Goal: Task Accomplishment & Management: Complete application form

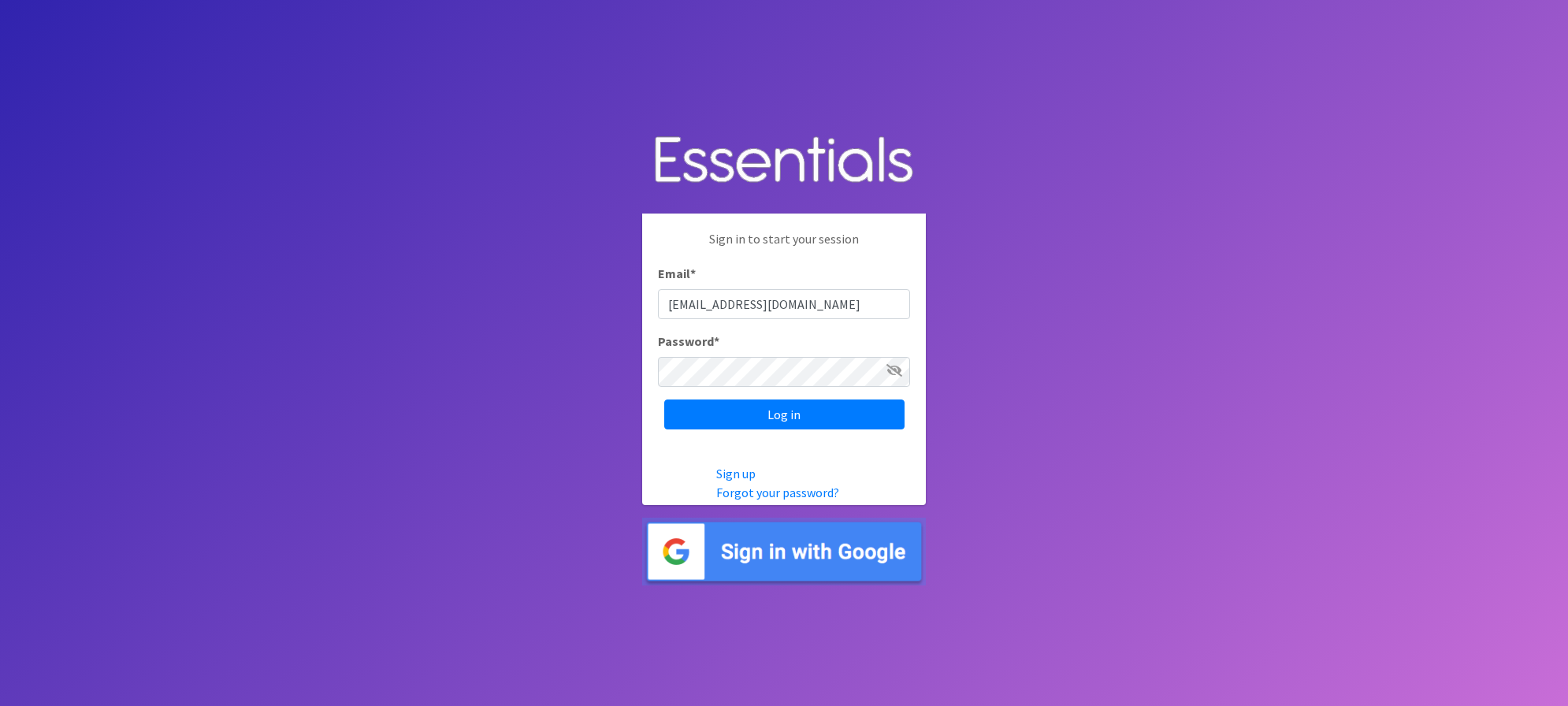
type input "Ldavis@daytonlife.org"
click at [784, 414] on input "Log in" at bounding box center [784, 414] width 240 height 30
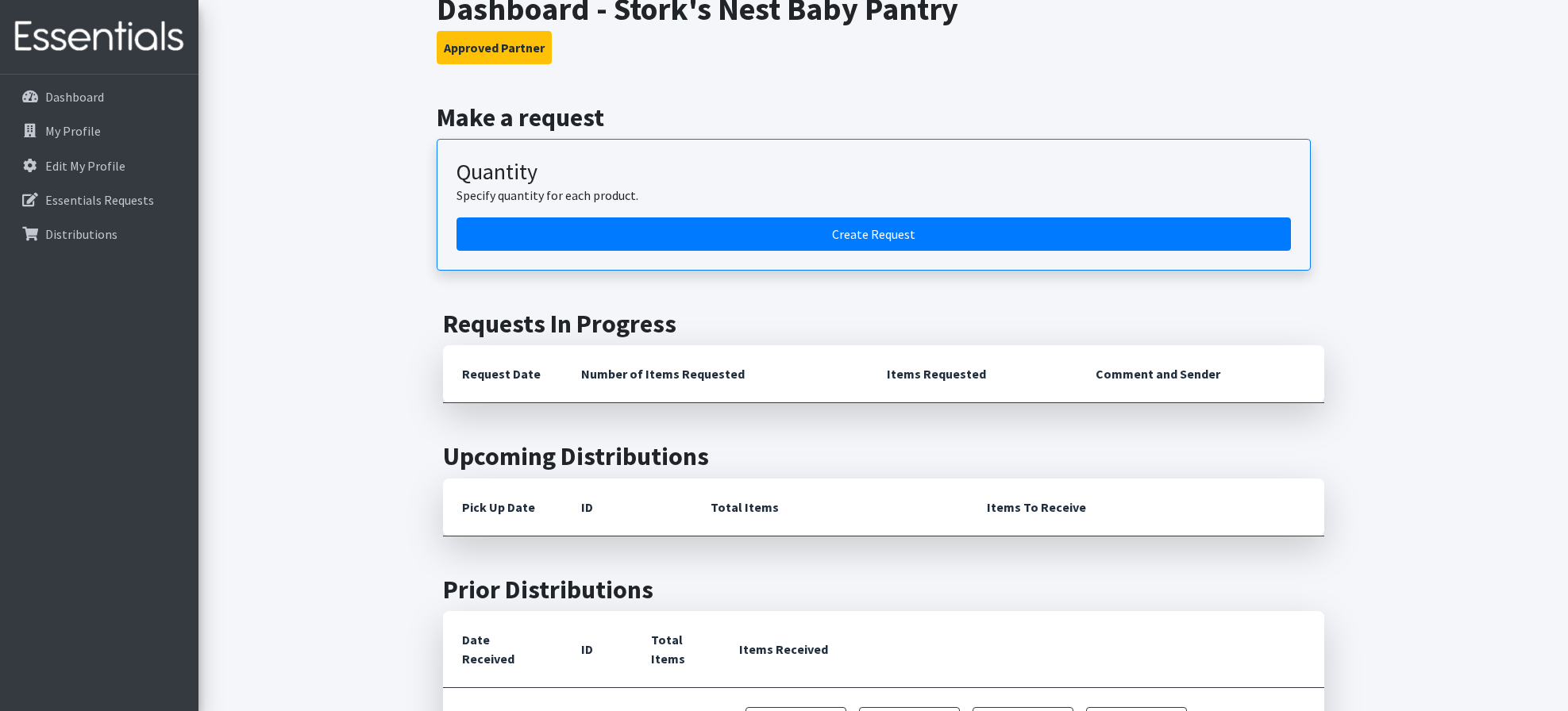
scroll to position [310, 0]
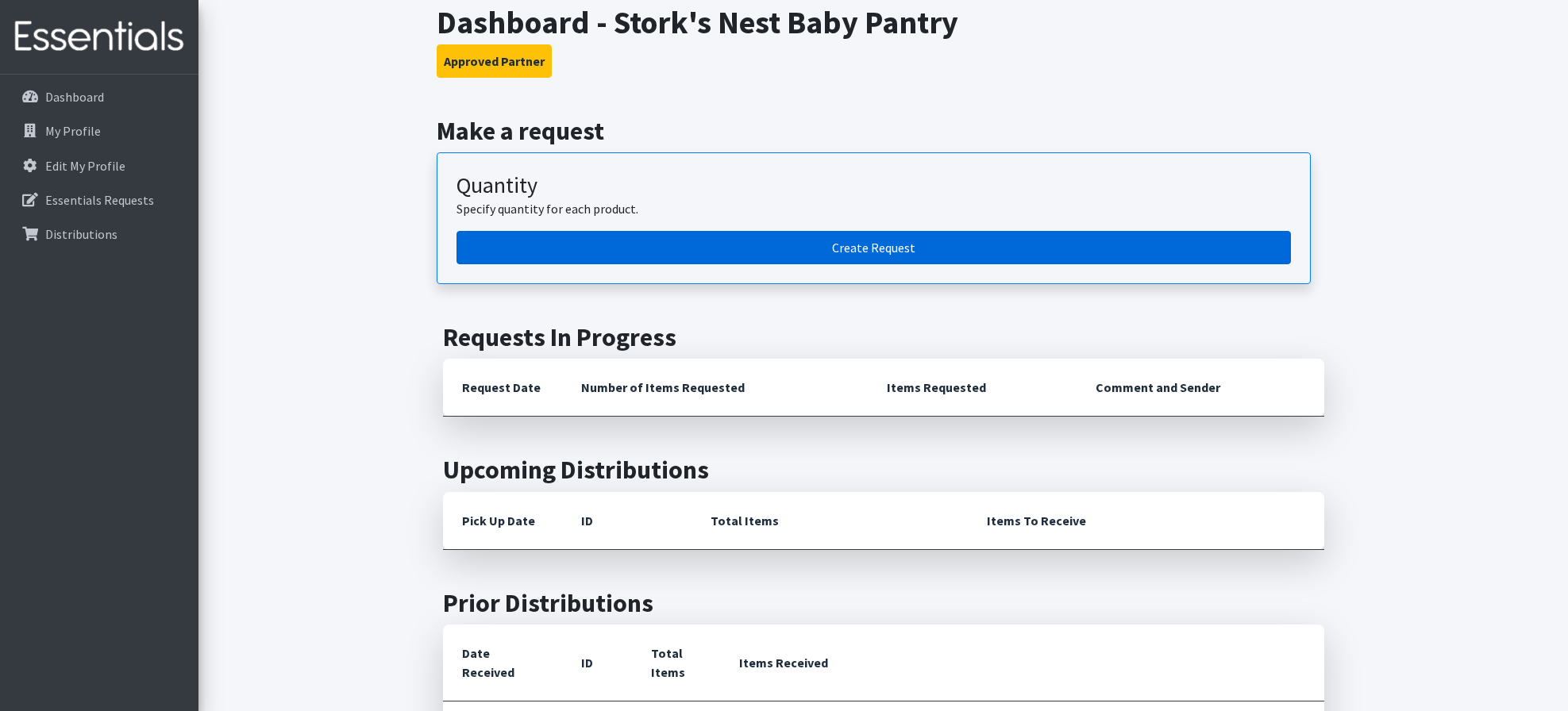
click at [908, 247] on link "Create Request" at bounding box center [874, 248] width 835 height 33
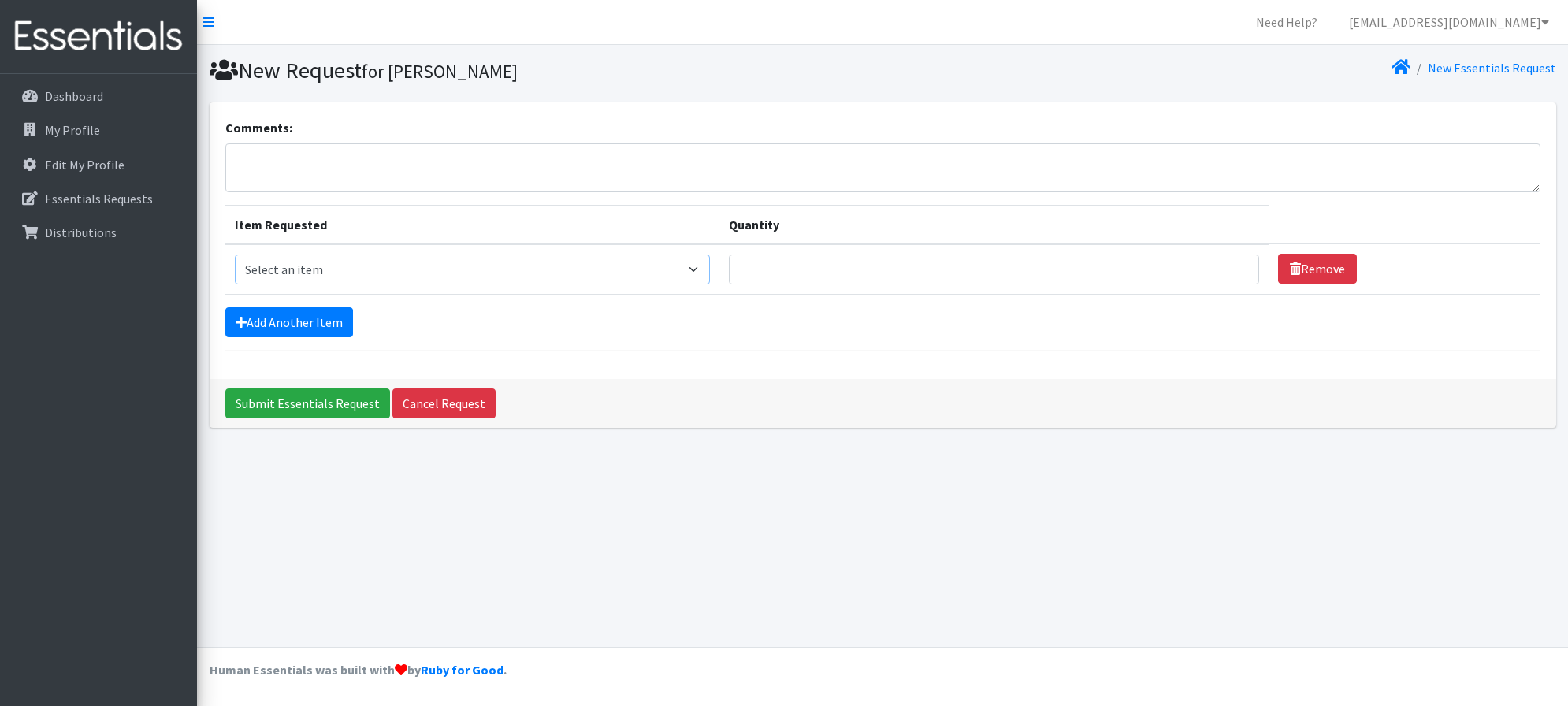
select select "15043"
click at [966, 274] on input "Quantity" at bounding box center [994, 269] width 530 height 30
click at [1147, 342] on form "Comments: Item Requested Quantity Item Requested Select an item 1 month period …" at bounding box center [883, 234] width 1315 height 232
click at [939, 263] on input "300" at bounding box center [994, 269] width 530 height 30
type input "3"
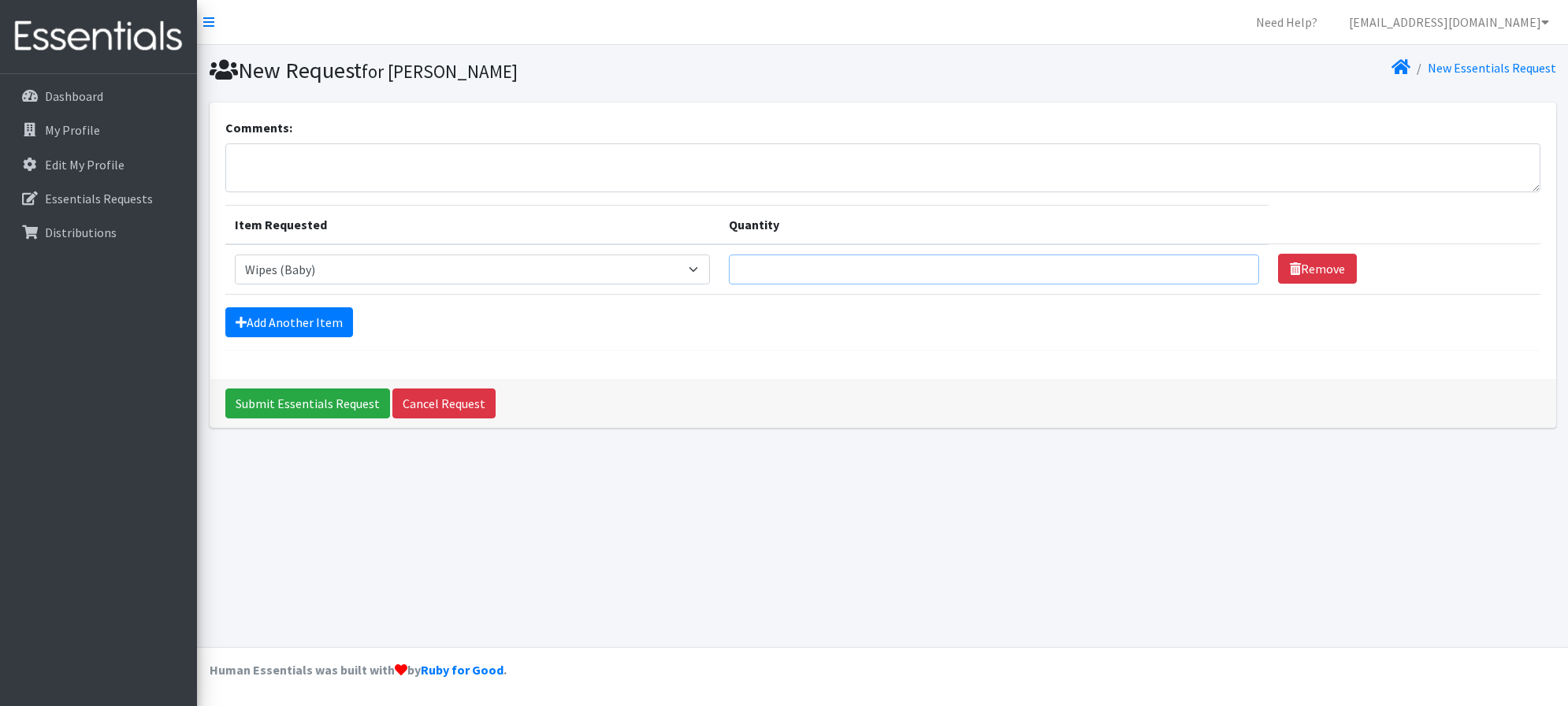
click at [927, 264] on input "Quantity" at bounding box center [994, 269] width 530 height 30
click at [992, 350] on hr at bounding box center [883, 350] width 1315 height 1
drag, startPoint x: 767, startPoint y: 270, endPoint x: 734, endPoint y: 278, distance: 34.0
click at [734, 278] on input "200" at bounding box center [994, 269] width 530 height 30
type input "250"
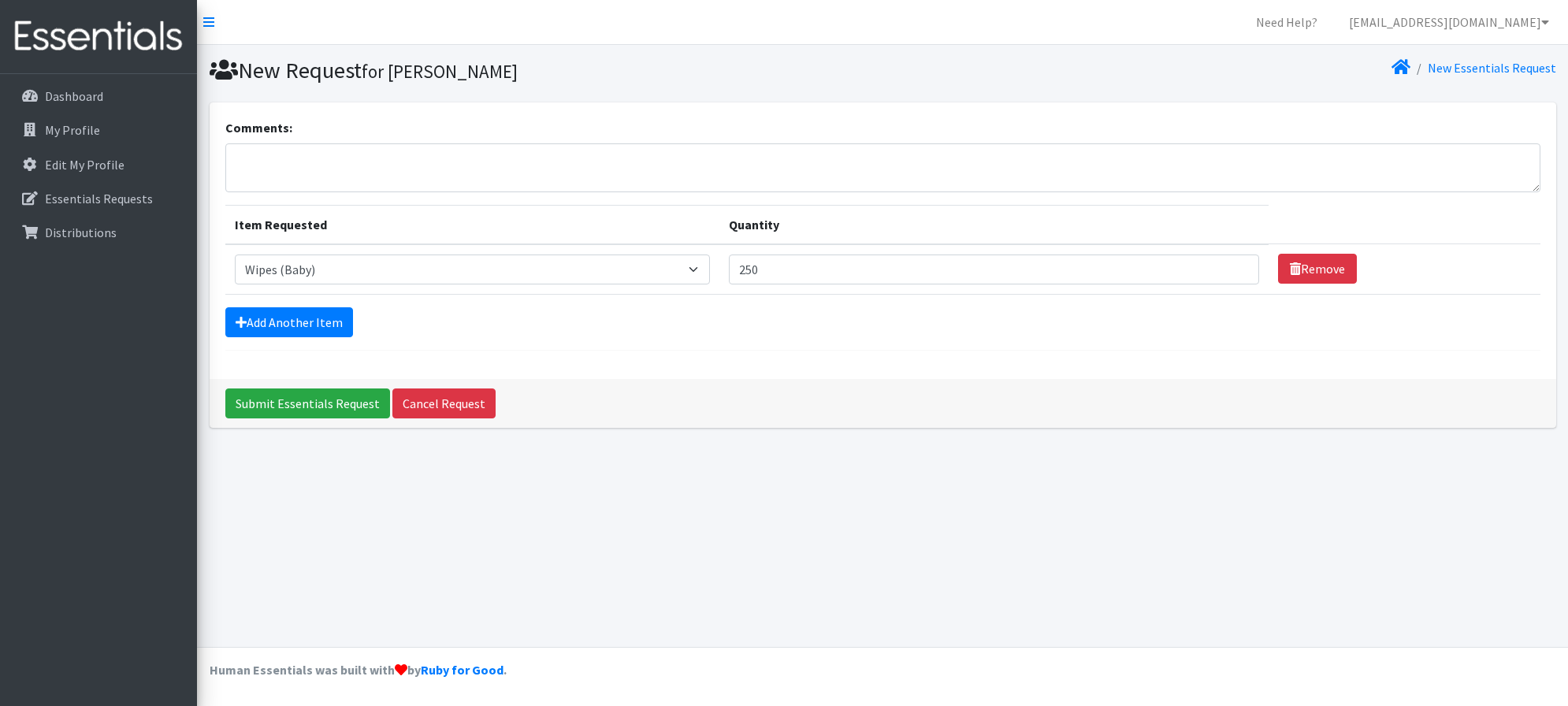
click at [978, 376] on div "Comments: Item Requested Quantity Item Requested Select an item 1 month period …" at bounding box center [883, 241] width 1346 height 277
click at [336, 173] on textarea "Comments:" at bounding box center [883, 168] width 1315 height 48
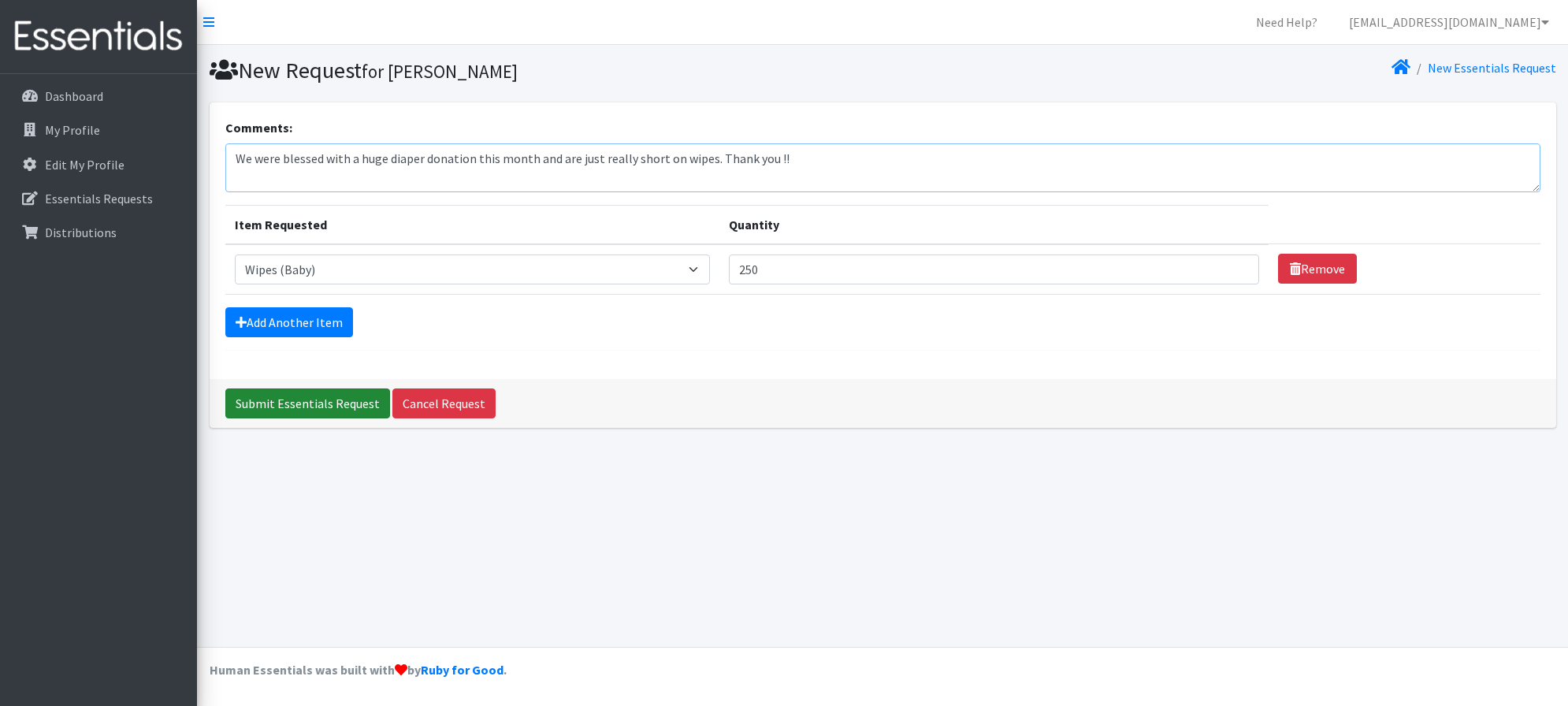
type textarea "We were blessed with a huge diaper donation this month and are just really shor…"
click at [351, 406] on input "Submit Essentials Request" at bounding box center [308, 403] width 165 height 30
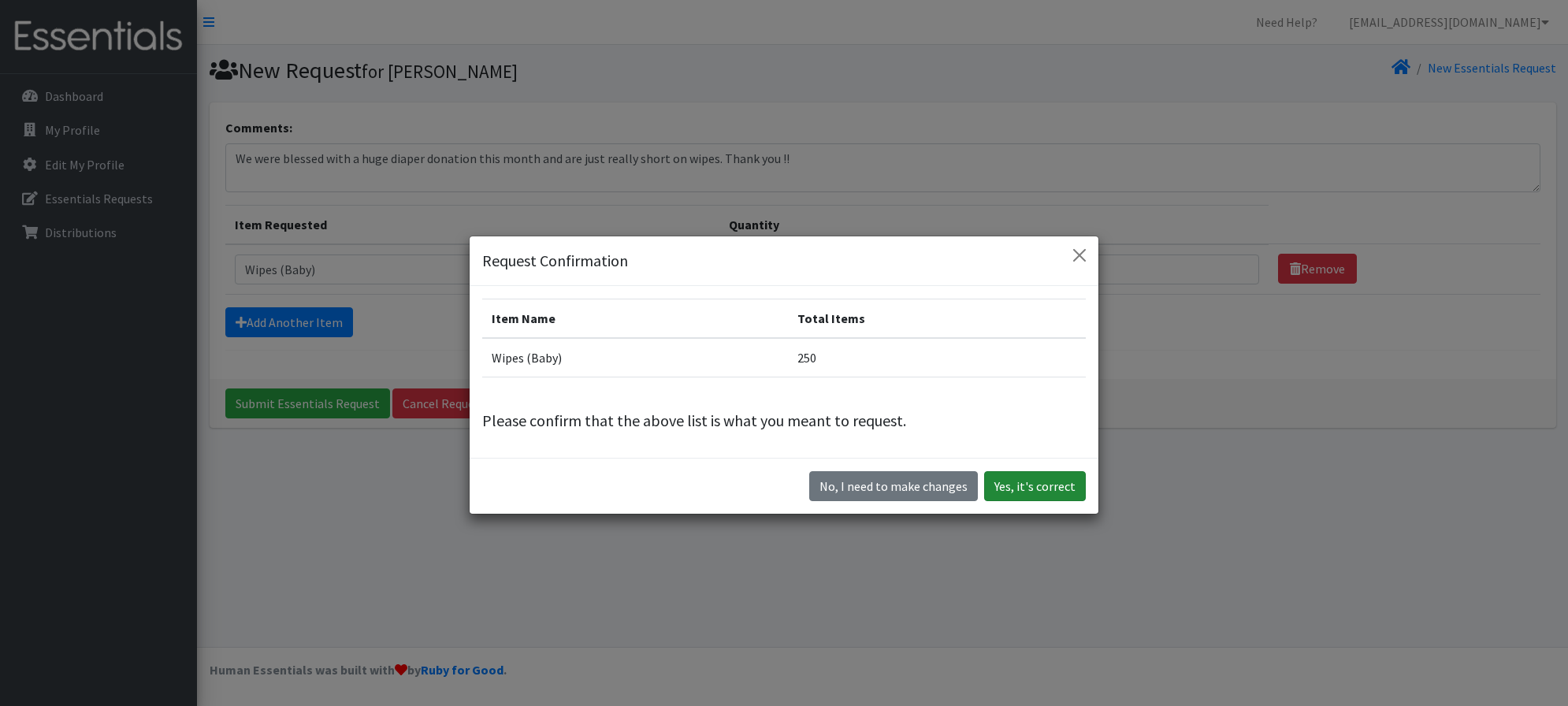
click at [1016, 485] on button "Yes, it's correct" at bounding box center [1035, 486] width 102 height 30
